Goal: Book appointment/travel/reservation

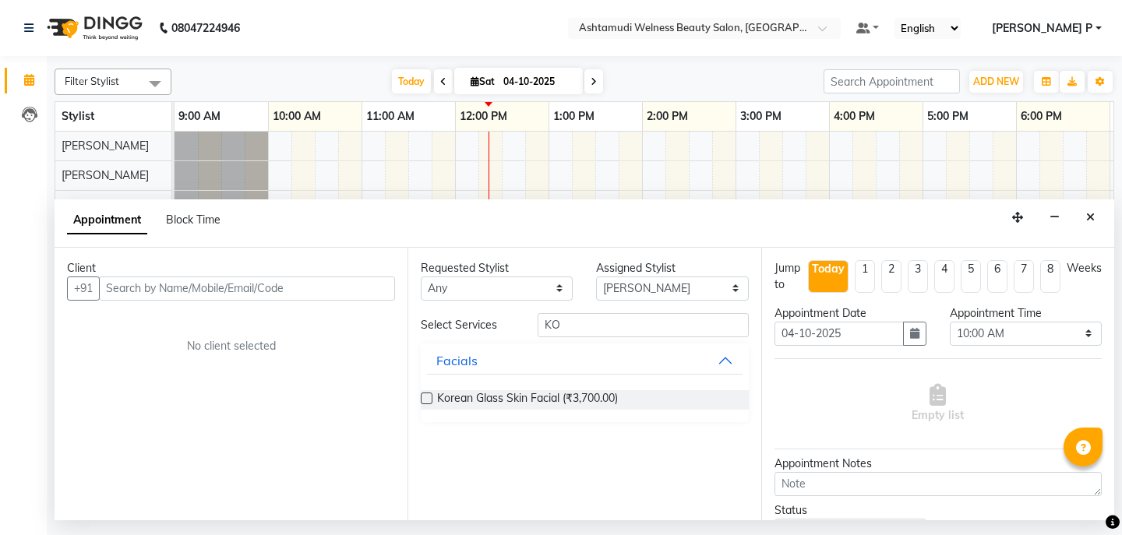
select select "25976"
select select "600"
select select "tentative"
click at [837, 25] on span at bounding box center [827, 33] width 19 height 16
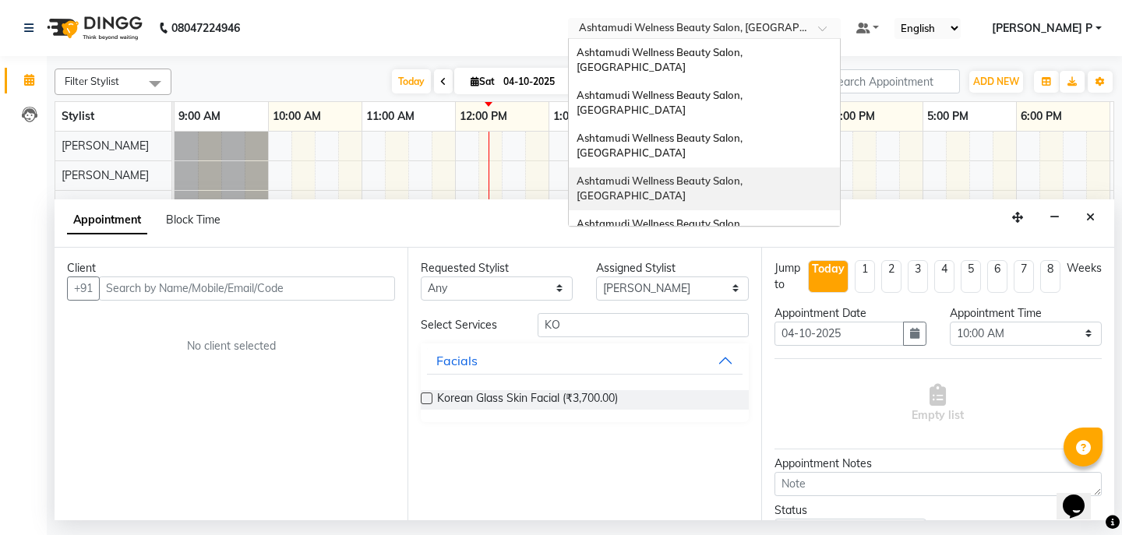
click at [837, 167] on div "Ashtamudi Wellness Beauty Salon, [GEOGRAPHIC_DATA]" at bounding box center [704, 188] width 271 height 43
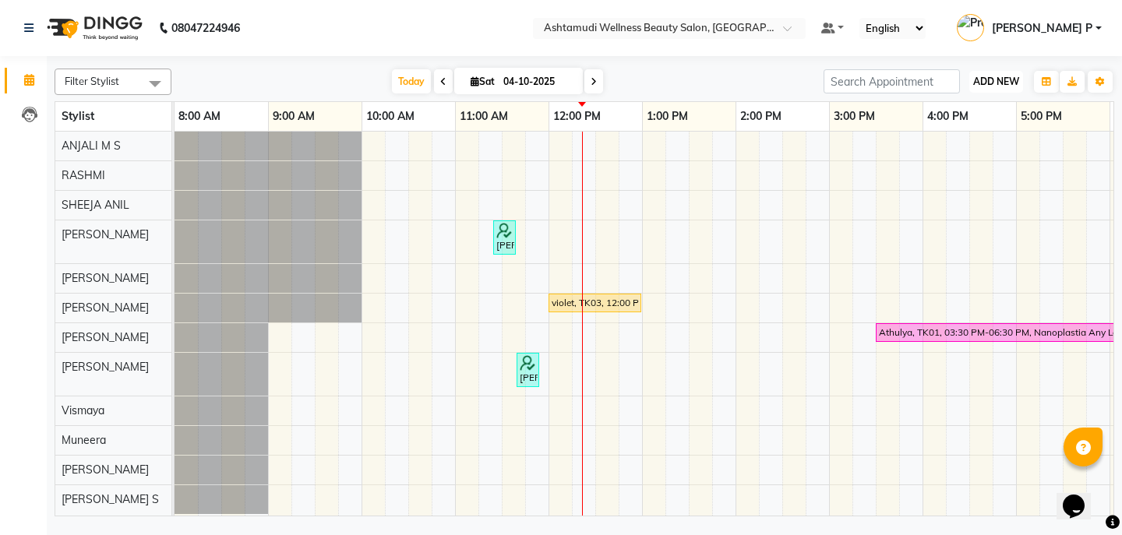
click at [996, 79] on span "ADD NEW" at bounding box center [996, 82] width 46 height 12
click at [969, 111] on button "Add Appointment" at bounding box center [960, 111] width 123 height 20
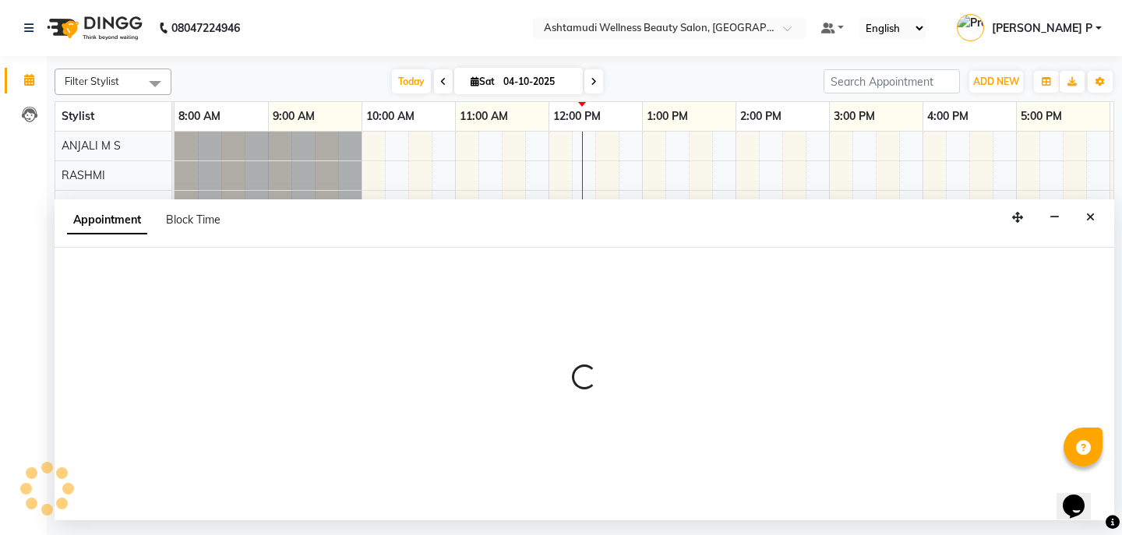
select select "540"
select select "tentative"
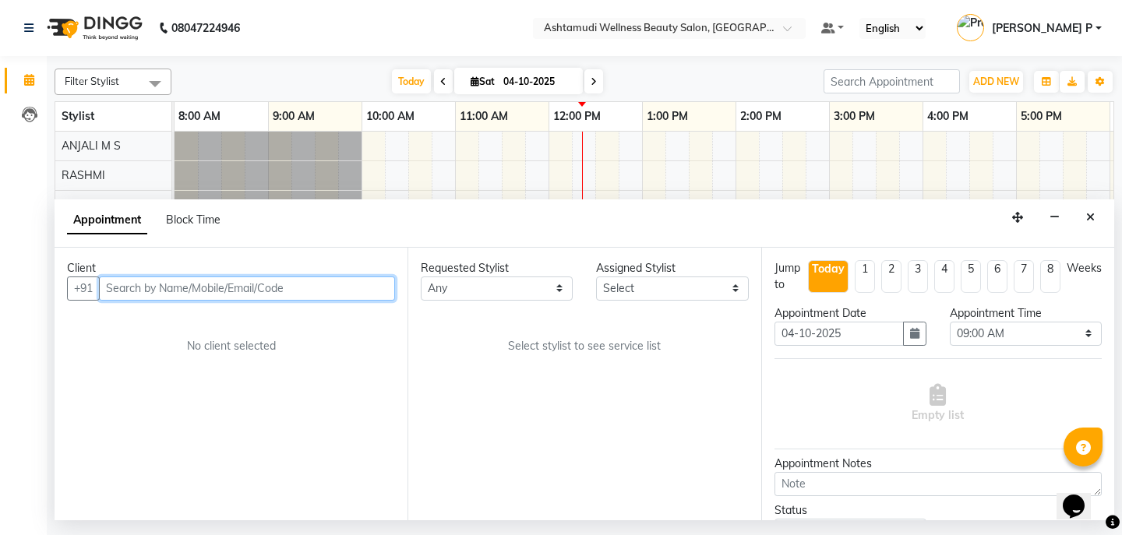
paste input "9207824857"
type input "9207824857"
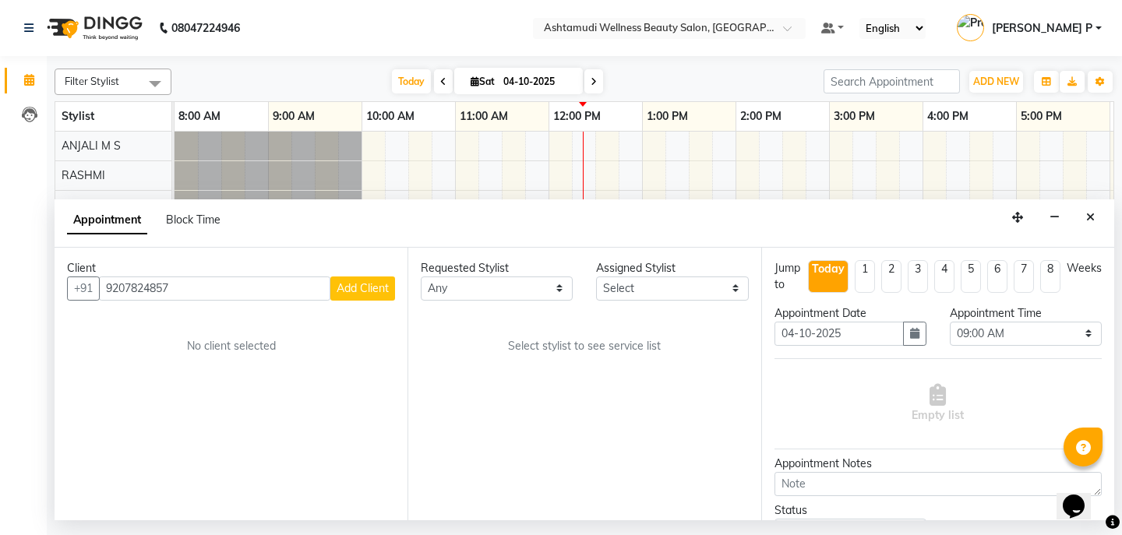
click at [365, 286] on span "Add Client" at bounding box center [363, 288] width 52 height 14
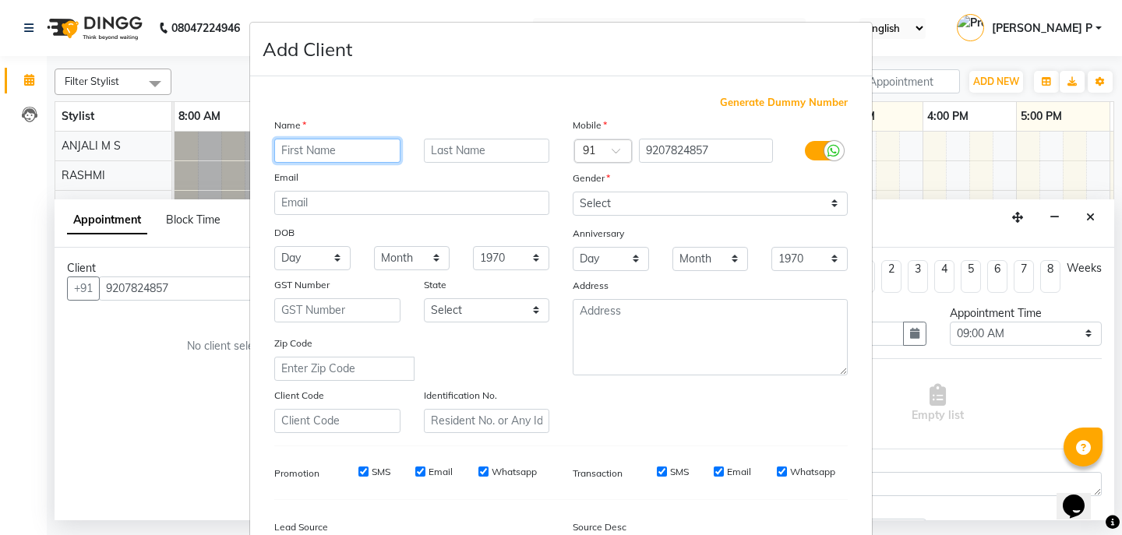
paste input "Parvathi Rahul"
type input "Parvathi Rahul"
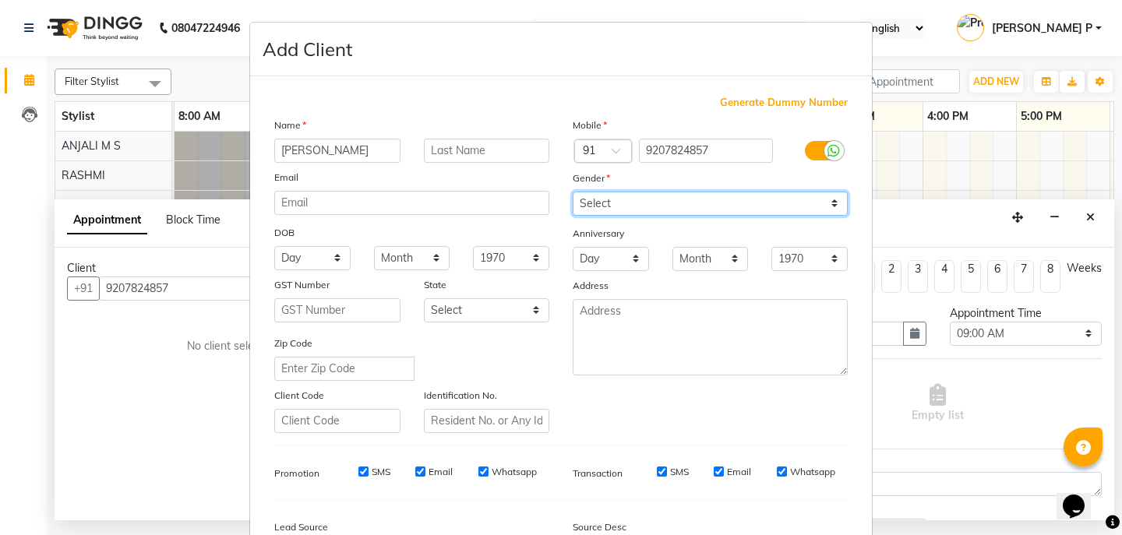
click at [643, 199] on select "Select Male Female Other Prefer Not To Say" at bounding box center [710, 204] width 275 height 24
select select "female"
click at [573, 192] on select "Select Male Female Other Prefer Not To Say" at bounding box center [710, 204] width 275 height 24
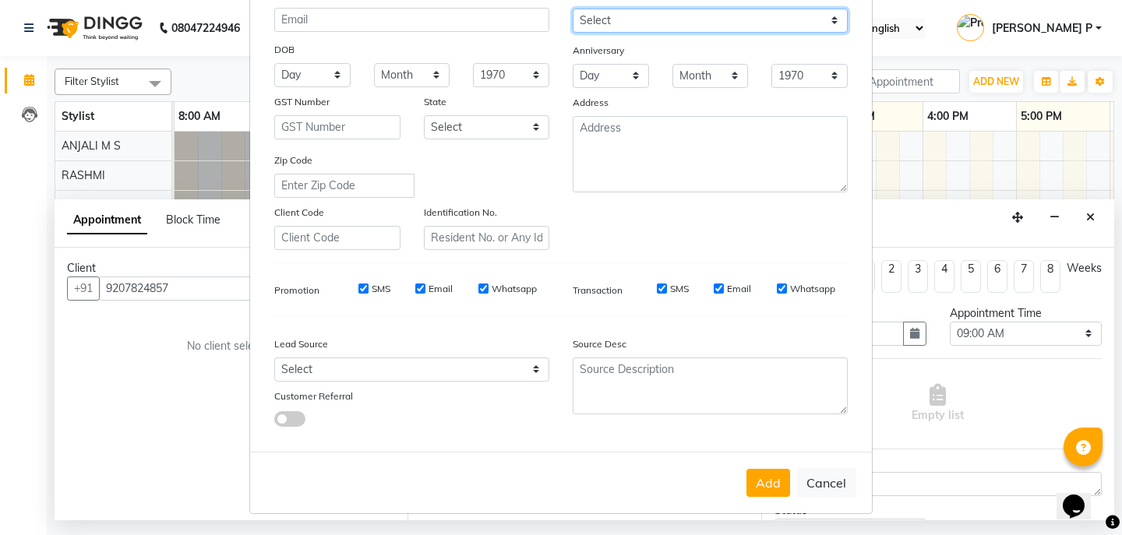
scroll to position [184, 0]
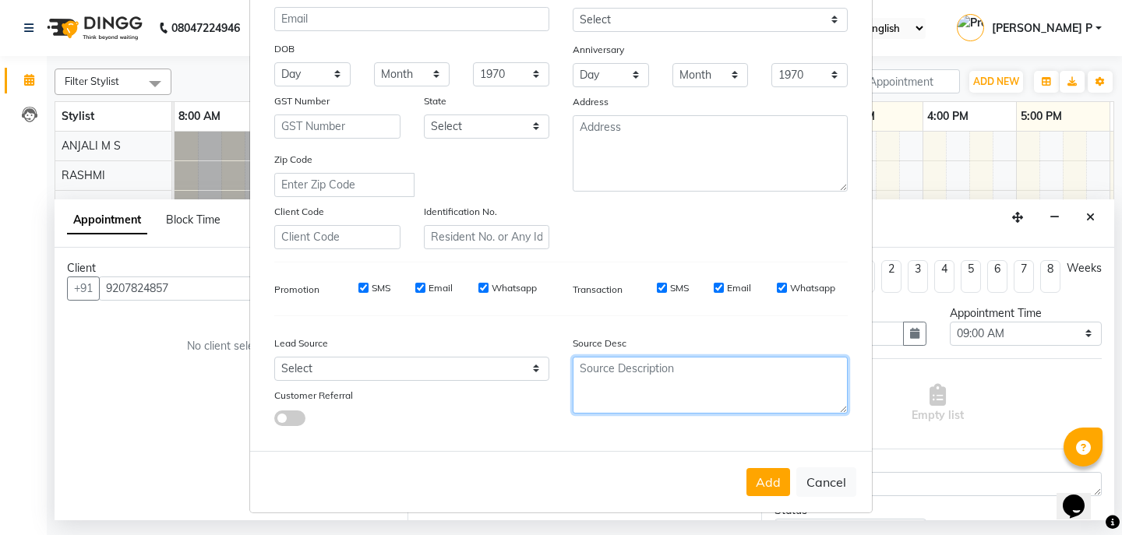
click at [580, 376] on textarea at bounding box center [710, 385] width 275 height 57
type textarea "telecalling"
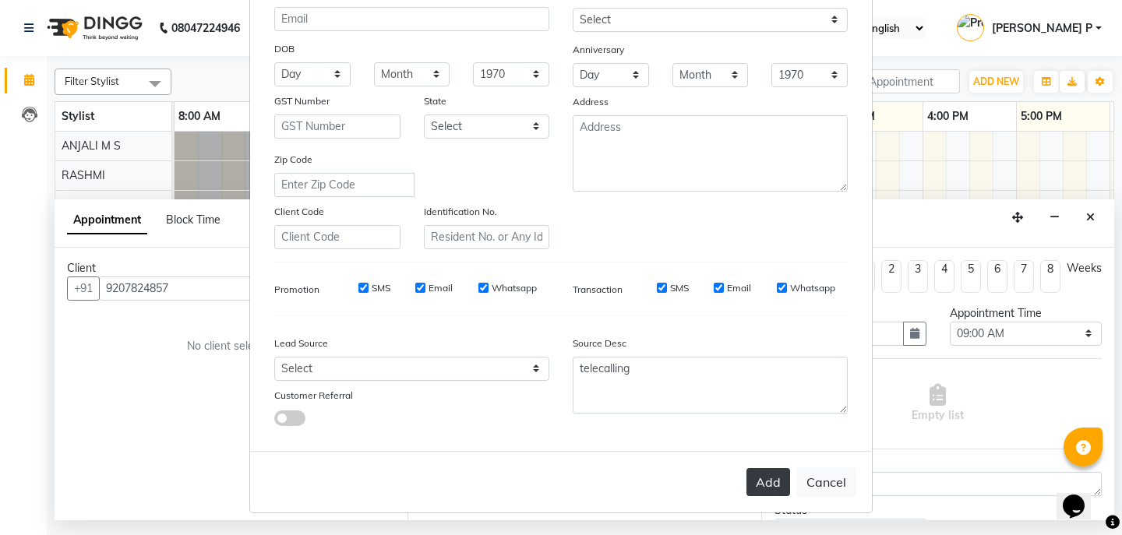
click at [757, 481] on button "Add" at bounding box center [768, 482] width 44 height 28
type input "92******57"
select select
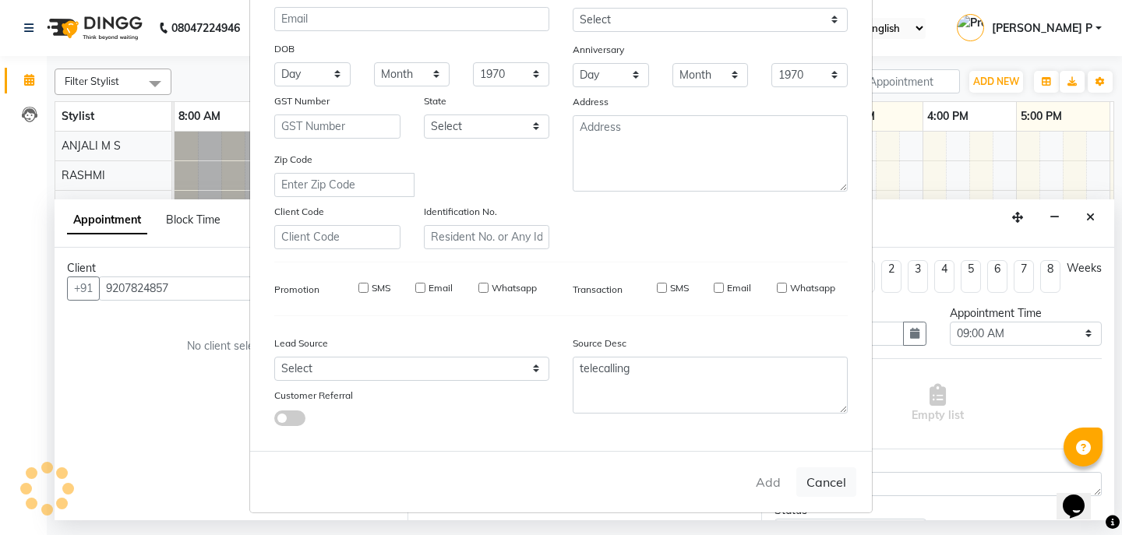
select select
checkbox input "false"
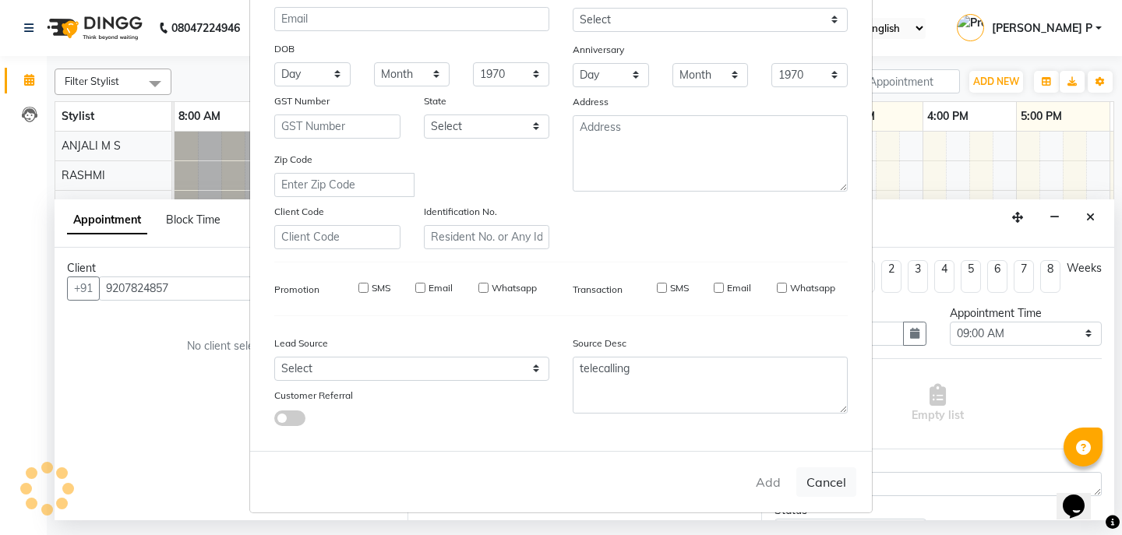
checkbox input "false"
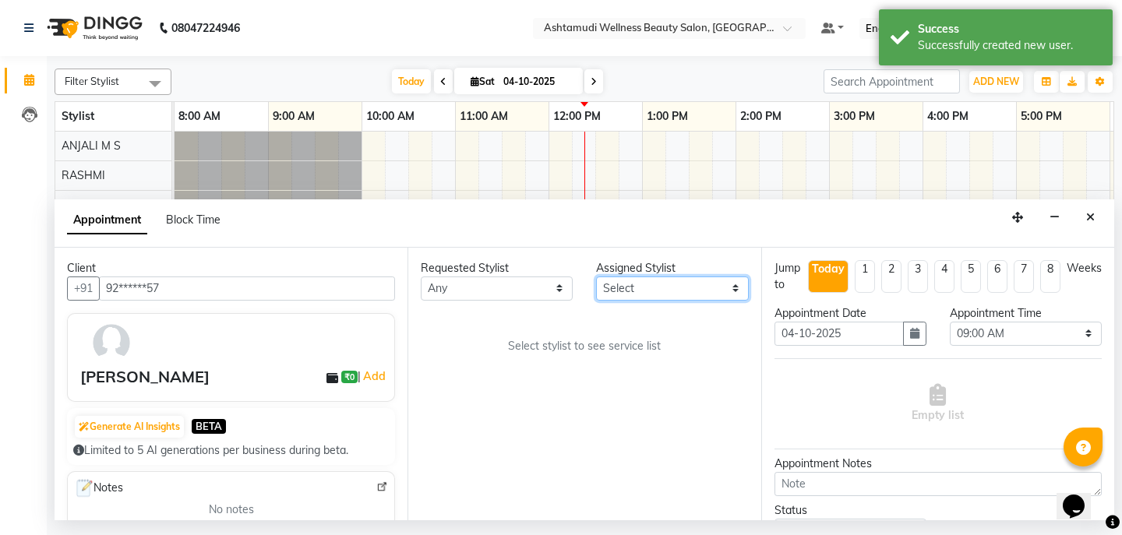
click at [732, 291] on select "Select ANJALI M S KOTTIYAM ASHTAMUDI Muneera RASHMI SHEEJA ANIL SHYNI SINDHYA S…" at bounding box center [672, 289] width 152 height 24
select select "27529"
click at [596, 277] on select "Select ANJALI M S KOTTIYAM ASHTAMUDI Muneera RASHMI SHEEJA ANIL SHYNI SINDHYA S…" at bounding box center [672, 289] width 152 height 24
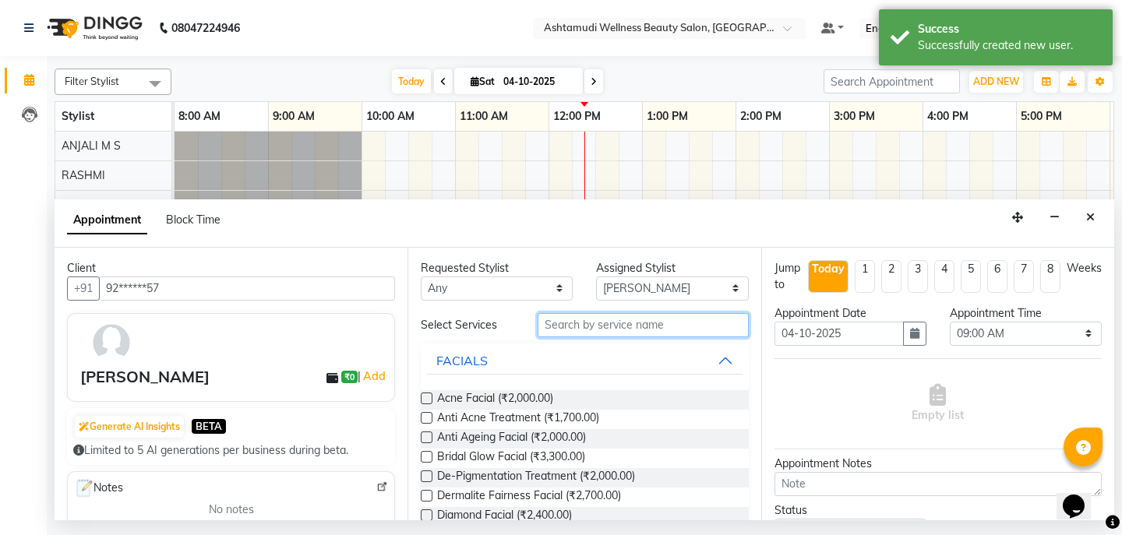
click at [546, 326] on input "text" at bounding box center [643, 325] width 210 height 24
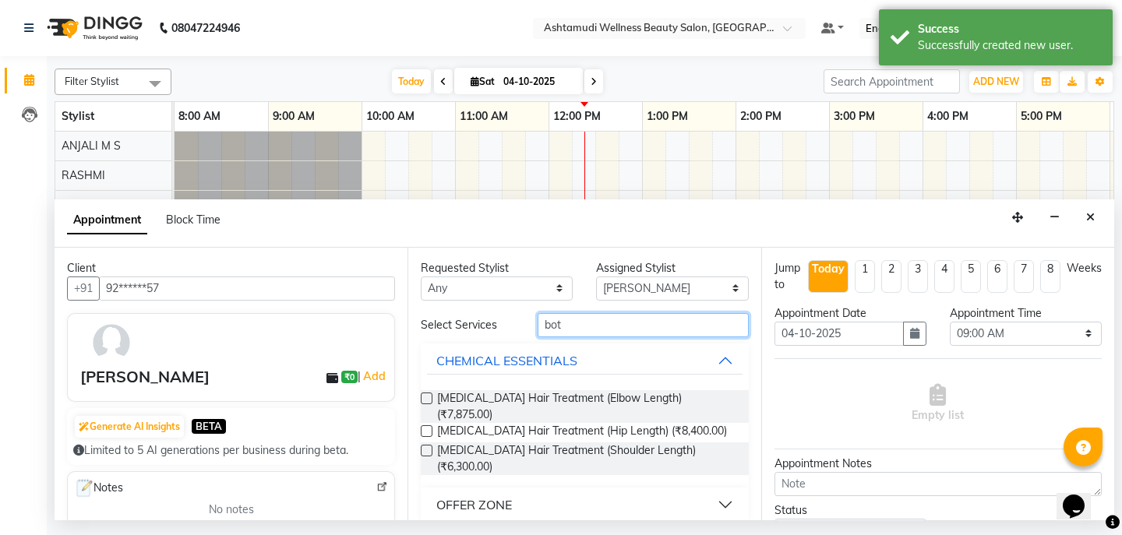
type input "bot"
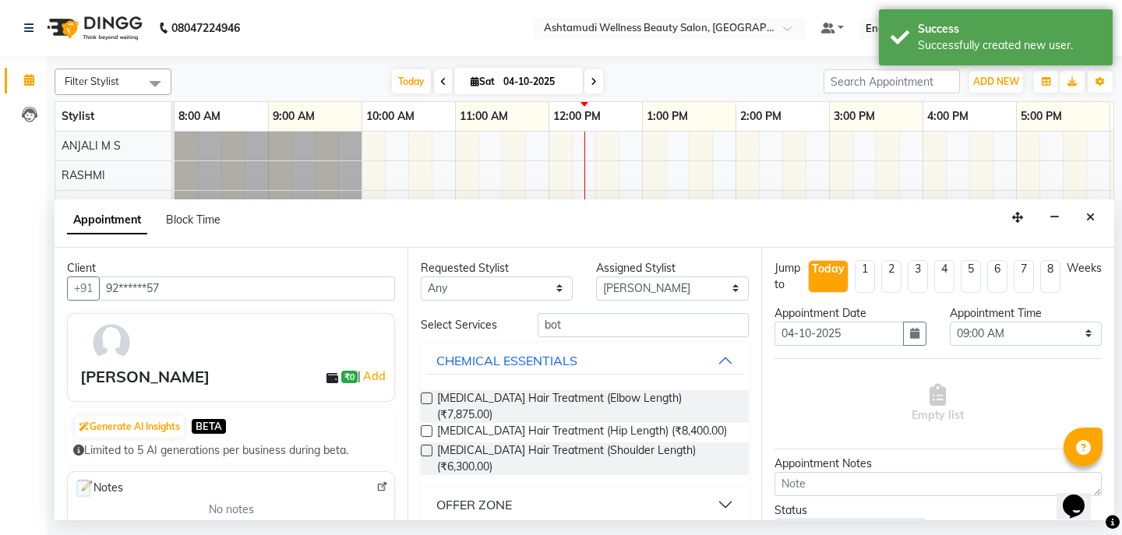
click at [500, 495] on div "OFFER ZONE" at bounding box center [474, 504] width 76 height 19
click at [427, 534] on label at bounding box center [427, 543] width 12 height 12
click at [427, 534] on input "checkbox" at bounding box center [426, 544] width 10 height 10
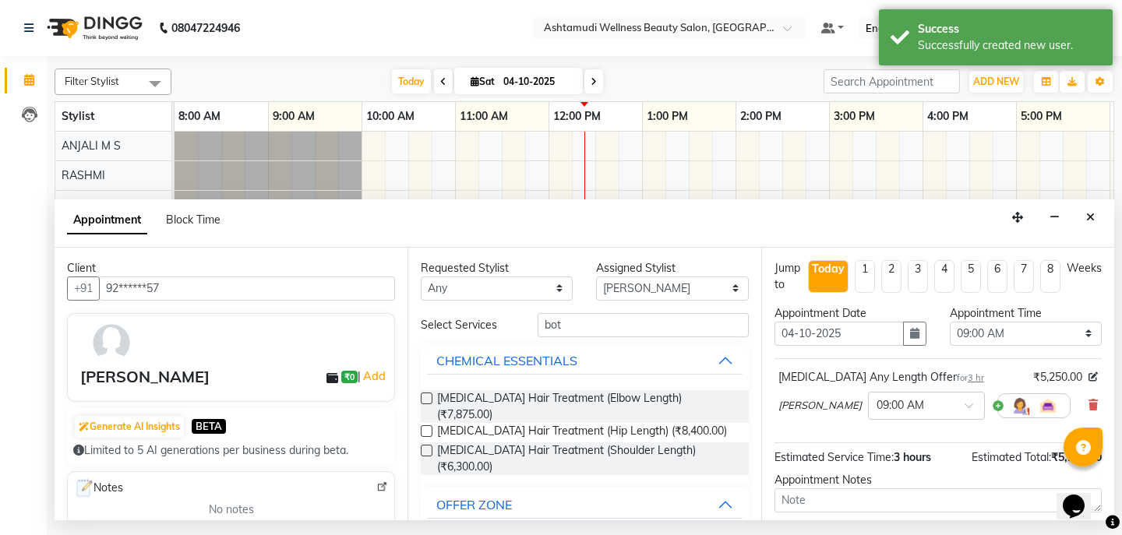
checkbox input "false"
click at [1067, 336] on select "Select 09:00 AM 09:15 AM 09:30 AM 09:45 AM 10:00 AM 10:15 AM 10:30 AM 10:45 AM …" at bounding box center [1026, 334] width 152 height 24
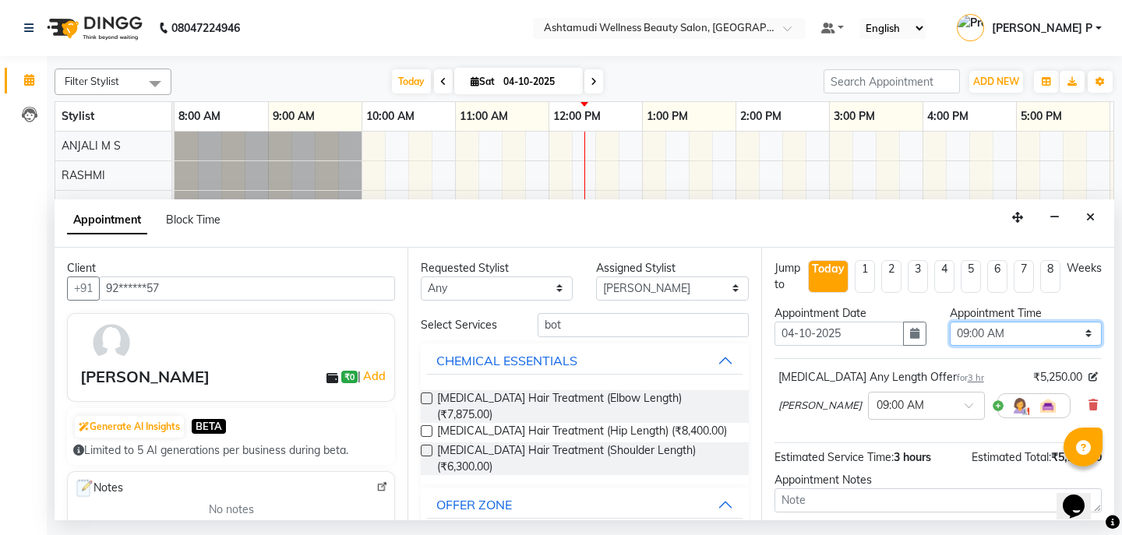
select select "840"
click at [950, 322] on select "Select 09:00 AM 09:15 AM 09:30 AM 09:45 AM 10:00 AM 10:15 AM 10:30 AM 10:45 AM …" at bounding box center [1026, 334] width 152 height 24
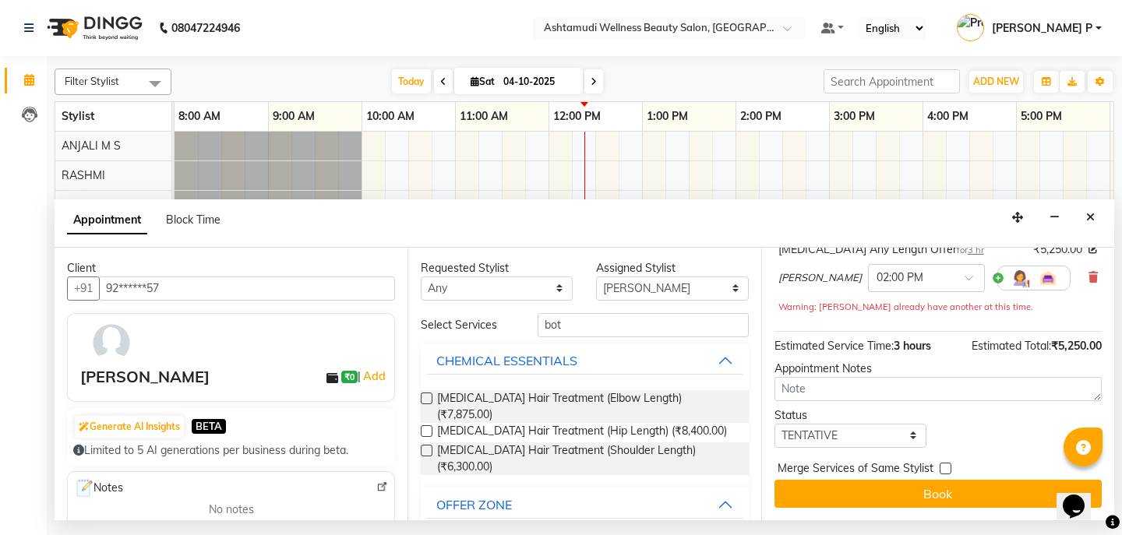
scroll to position [130, 0]
click at [841, 439] on select "Select TENTATIVE CONFIRM CHECK-IN UPCOMING" at bounding box center [850, 436] width 152 height 24
select select "confirm booking"
click at [774, 424] on select "Select TENTATIVE CONFIRM CHECK-IN UPCOMING" at bounding box center [850, 436] width 152 height 24
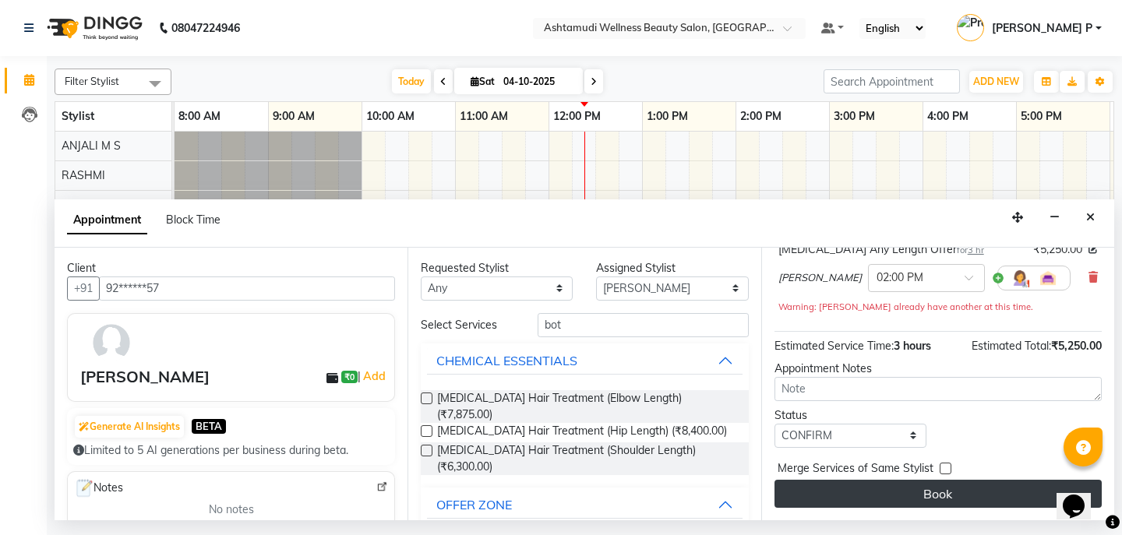
click at [936, 494] on button "Book" at bounding box center [937, 494] width 327 height 28
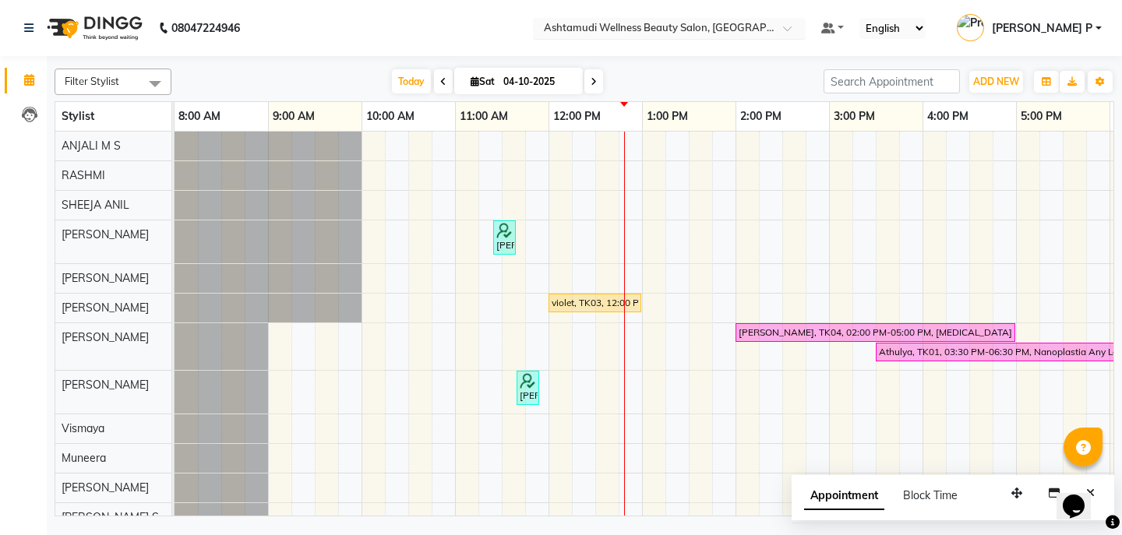
click at [802, 28] on span at bounding box center [792, 33] width 19 height 16
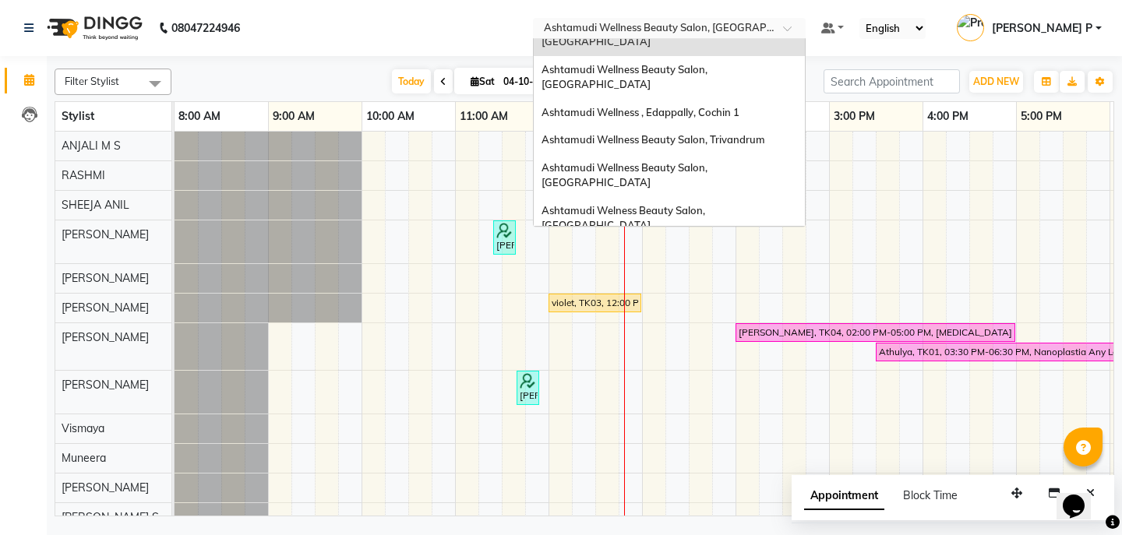
scroll to position [163, 0]
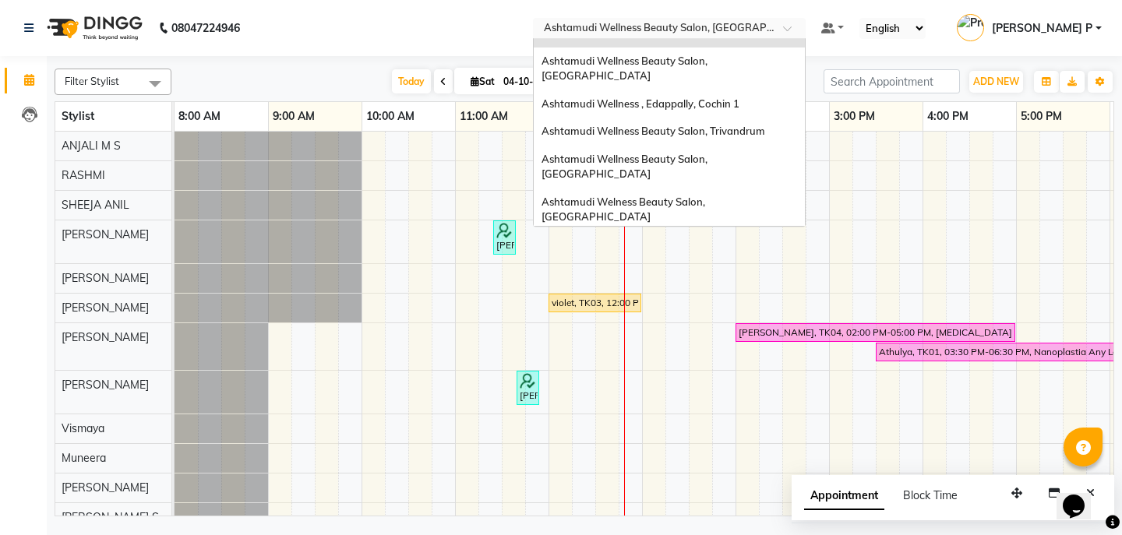
click at [767, 317] on div "Ashtamudi Wellness Beauty Salon, [GEOGRAPHIC_DATA]" at bounding box center [669, 338] width 271 height 43
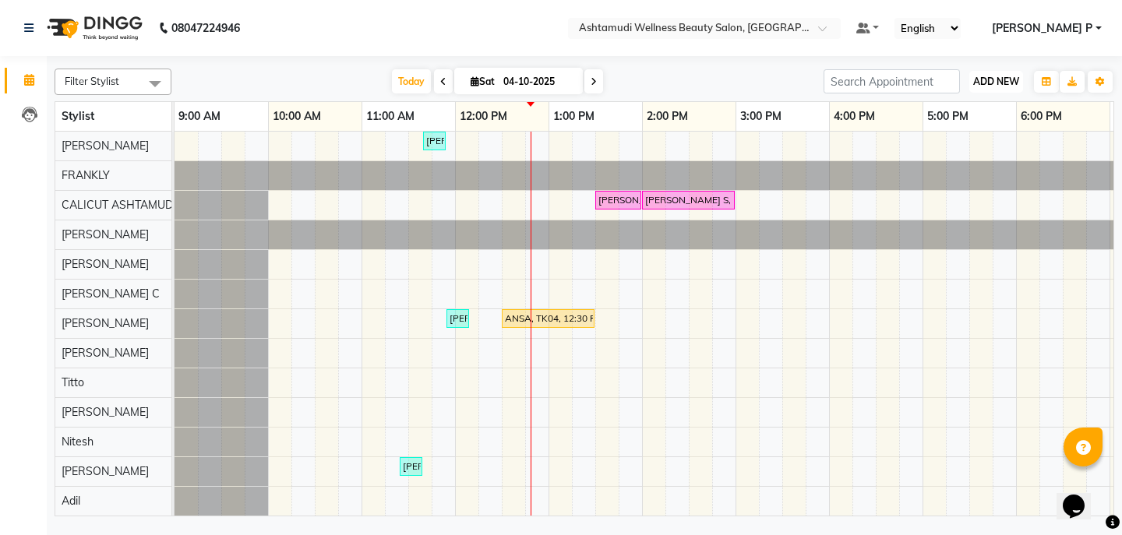
click at [999, 79] on span "ADD NEW" at bounding box center [996, 82] width 46 height 12
click at [966, 114] on button "Add Appointment" at bounding box center [960, 111] width 123 height 20
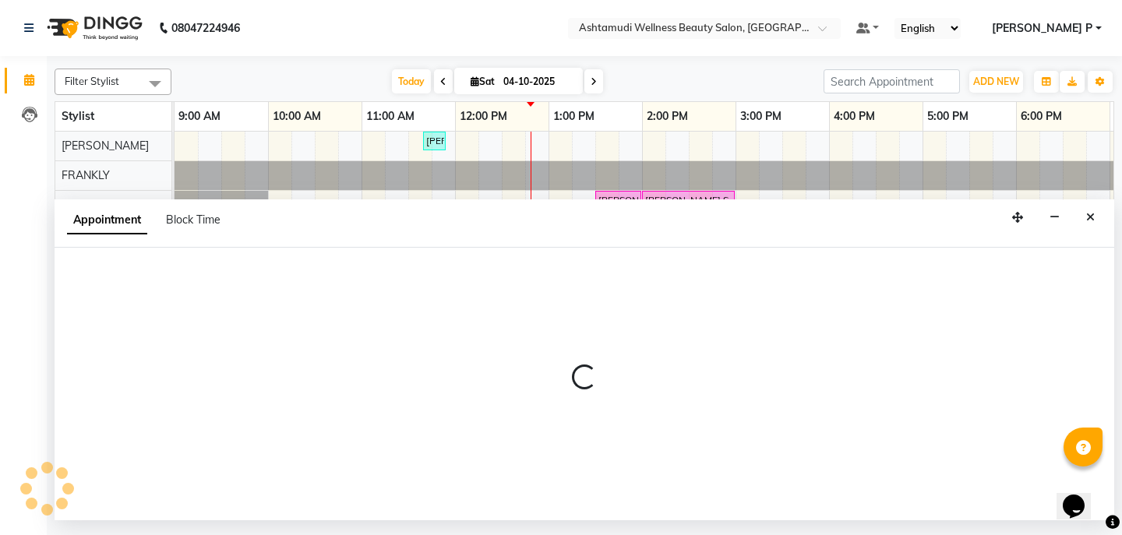
select select "600"
select select "tentative"
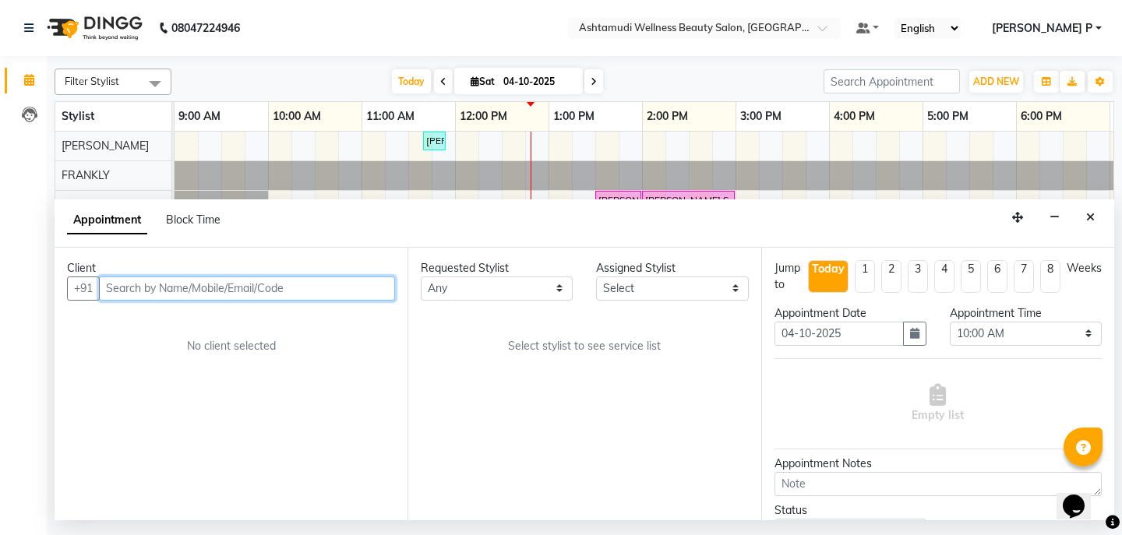
paste input "8848803147"
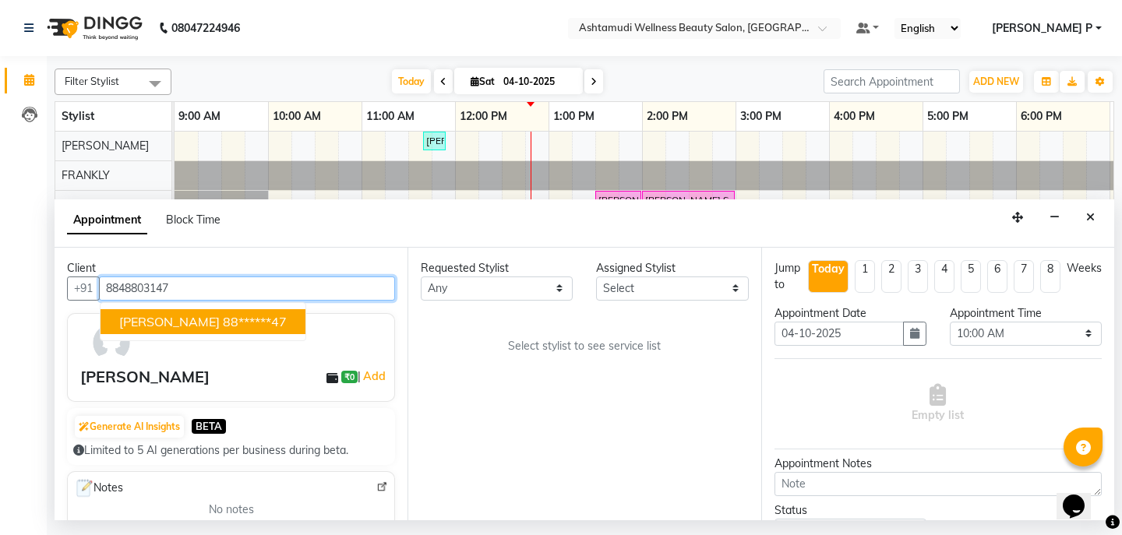
type input "8848803147"
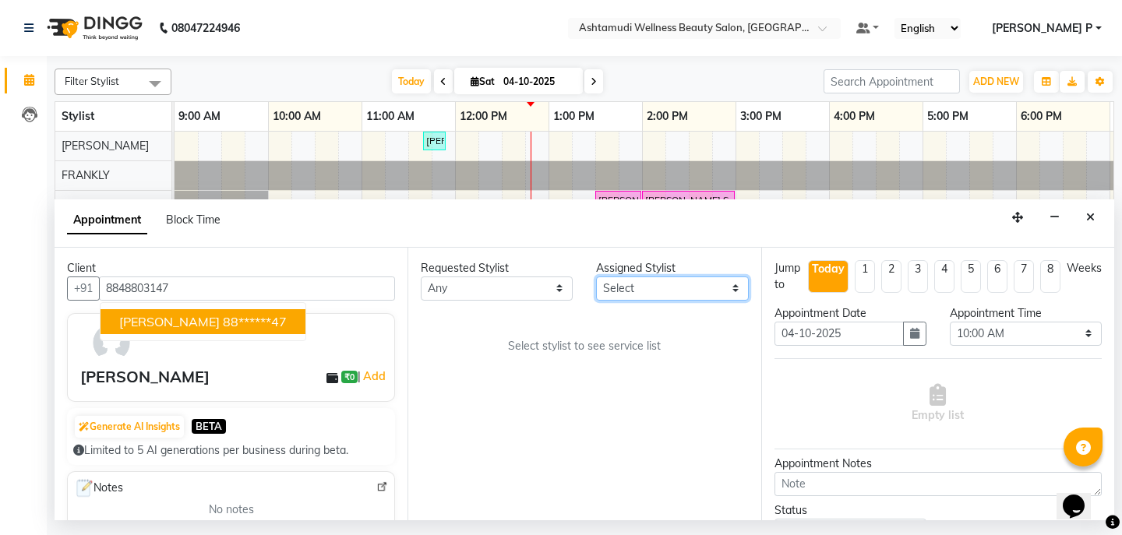
click at [736, 294] on select "Select Adil Amala George AMBILI C ANKITHA CALICUT ASHTAMUDI FRANKLY KRISHNA Nit…" at bounding box center [672, 289] width 152 height 24
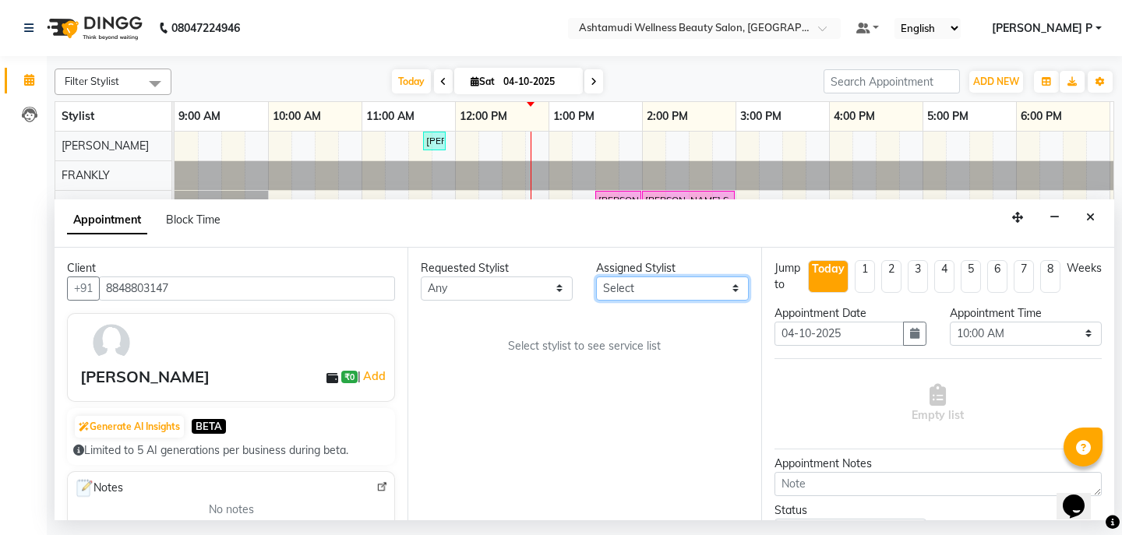
select select "27314"
click at [596, 277] on select "Select Adil Amala George AMBILI C ANKITHA CALICUT ASHTAMUDI FRANKLY KRISHNA Nit…" at bounding box center [672, 289] width 152 height 24
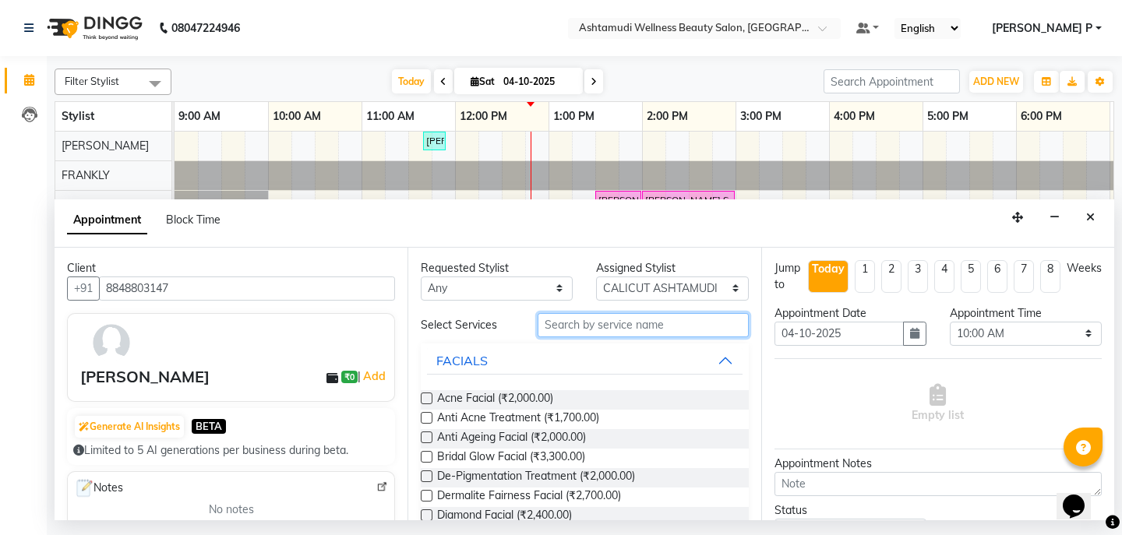
click at [545, 326] on input "text" at bounding box center [643, 325] width 210 height 24
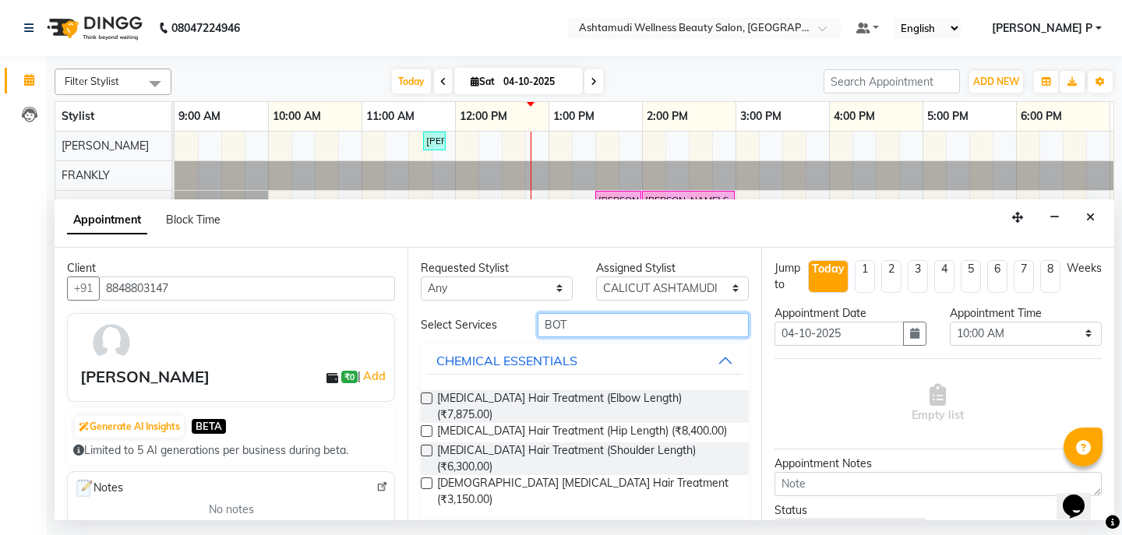
type input "BOT"
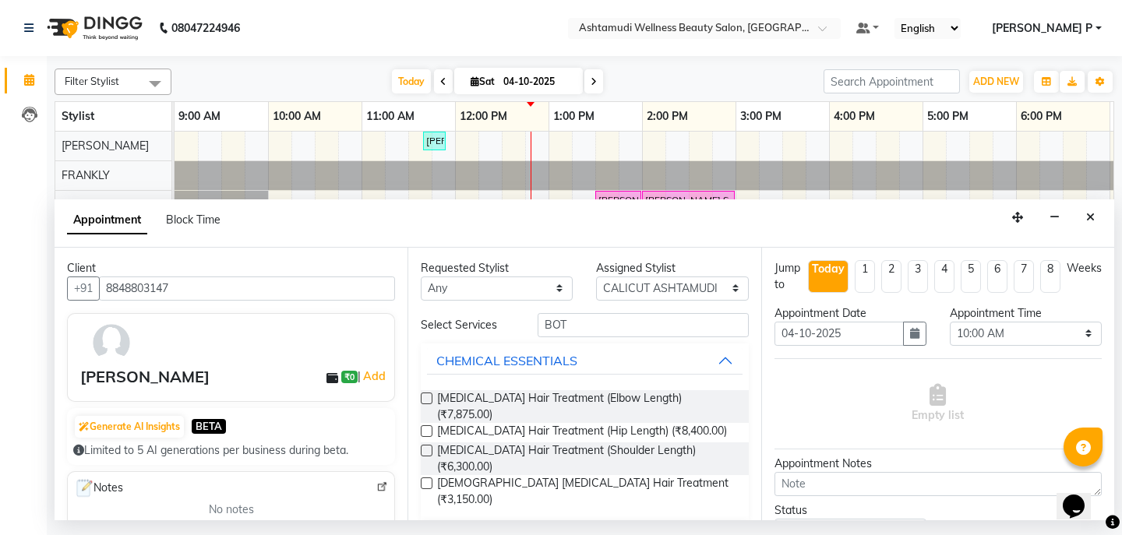
click at [470, 528] on div "OFFER ZONE" at bounding box center [474, 537] width 76 height 19
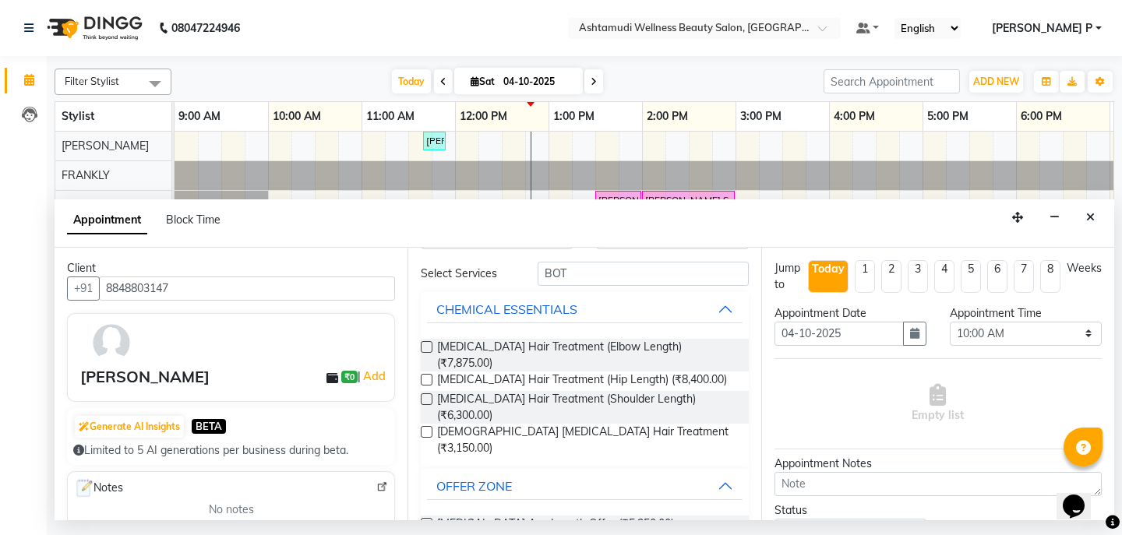
click at [430, 518] on label at bounding box center [427, 524] width 12 height 12
click at [430, 520] on input "checkbox" at bounding box center [426, 525] width 10 height 10
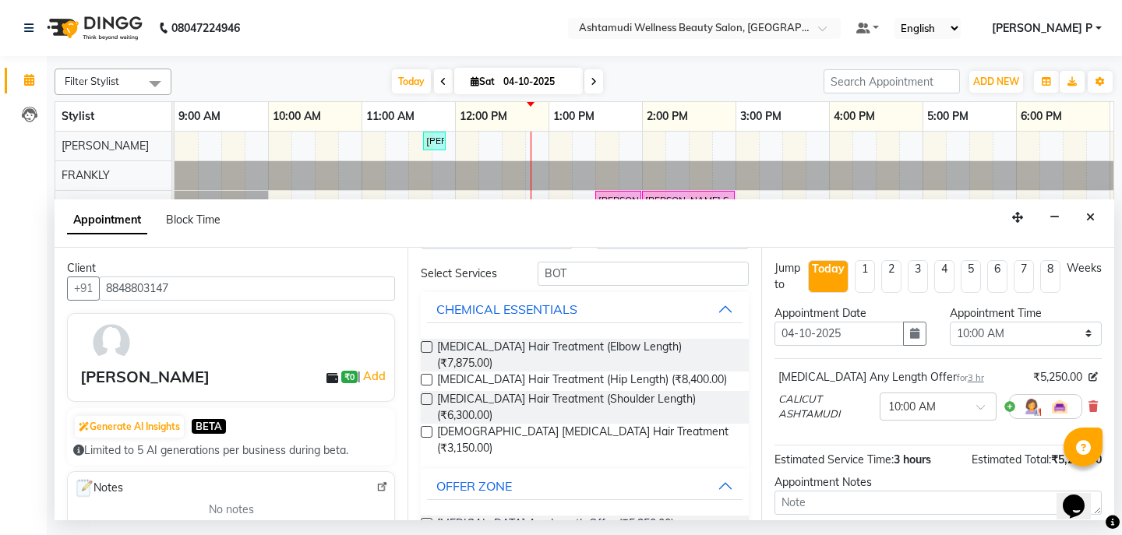
checkbox input "false"
click at [1070, 333] on select "Select 10:00 AM 10:15 AM 10:30 AM 10:45 AM 11:00 AM 11:15 AM 11:30 AM 11:45 AM …" at bounding box center [1026, 334] width 152 height 24
select select "840"
click at [950, 322] on select "Select 10:00 AM 10:15 AM 10:30 AM 10:45 AM 11:00 AM 11:15 AM 11:30 AM 11:45 AM …" at bounding box center [1026, 334] width 152 height 24
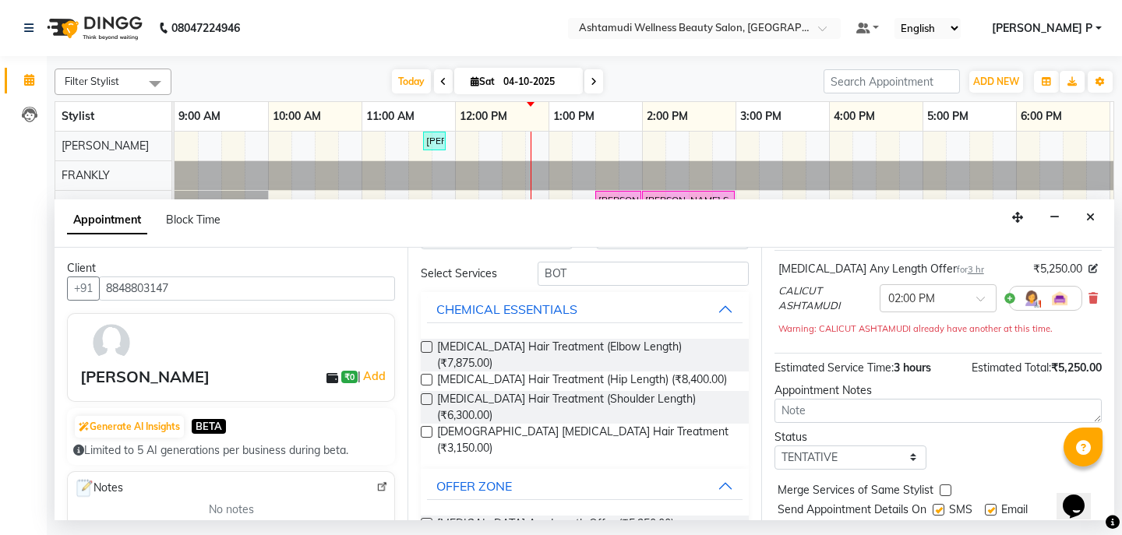
scroll to position [156, 0]
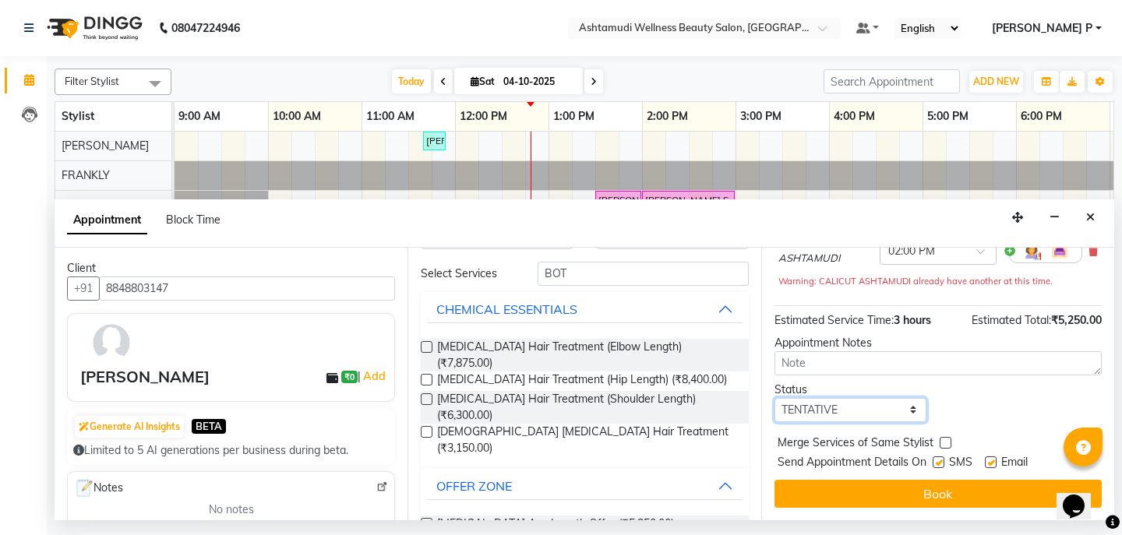
click at [838, 404] on select "Select TENTATIVE CONFIRM CHECK-IN UPCOMING" at bounding box center [850, 410] width 152 height 24
select select "confirm booking"
click at [774, 398] on select "Select TENTATIVE CONFIRM CHECK-IN UPCOMING" at bounding box center [850, 410] width 152 height 24
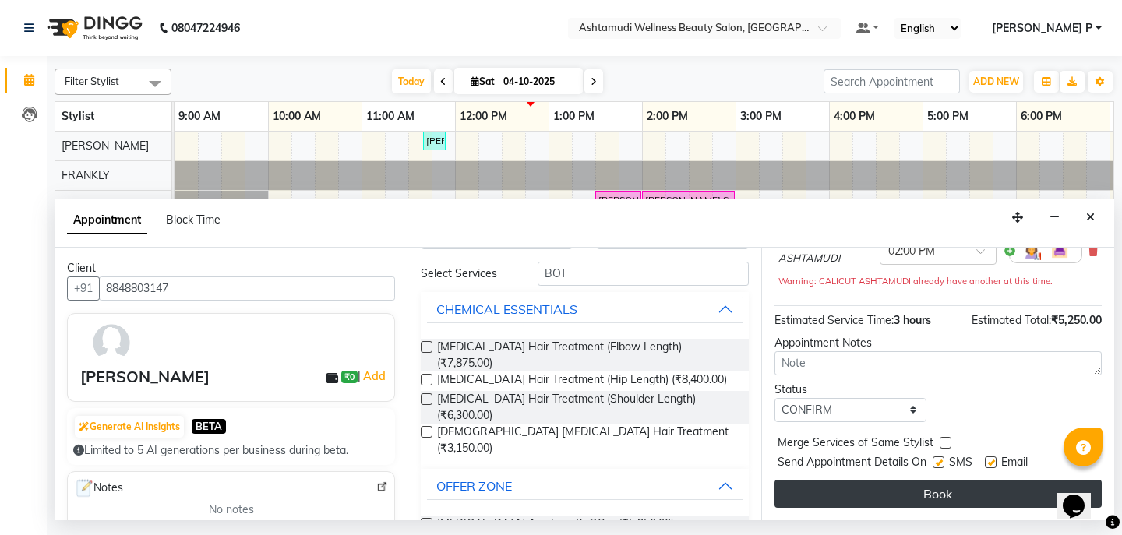
click at [933, 496] on button "Book" at bounding box center [937, 494] width 327 height 28
